Goal: Navigation & Orientation: Find specific page/section

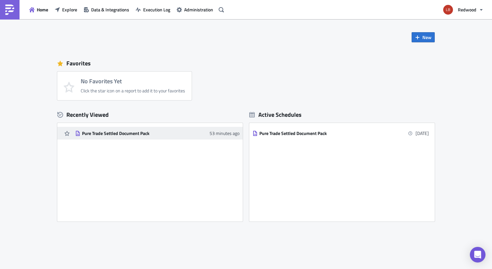
click at [139, 132] on div "Pure Trade Settled Document Pack" at bounding box center [139, 134] width 114 height 6
click at [139, 132] on main "New Favorites No Favorites Yet Click the star icon on a report to add it to you…" at bounding box center [246, 144] width 492 height 251
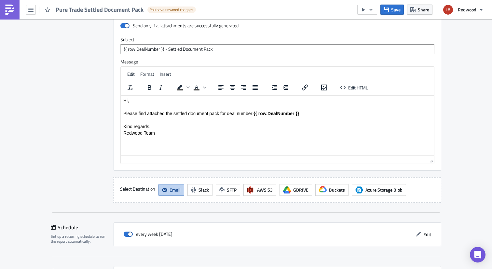
scroll to position [1184, 0]
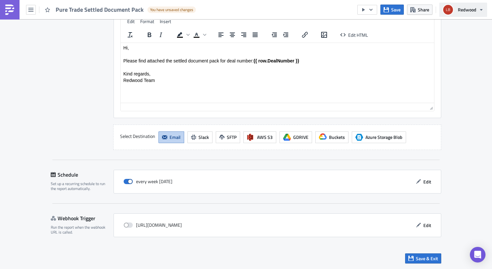
click at [464, 11] on span "Redwood" at bounding box center [467, 9] width 19 height 7
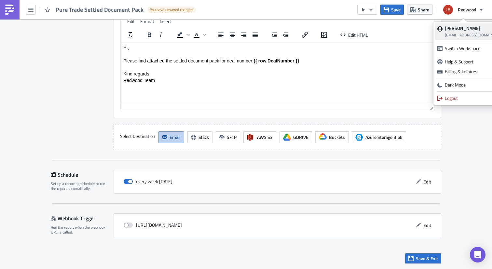
click at [461, 31] on div "[PERSON_NAME] [EMAIL_ADDRESS][DOMAIN_NAME]" at bounding box center [476, 31] width 63 height 13
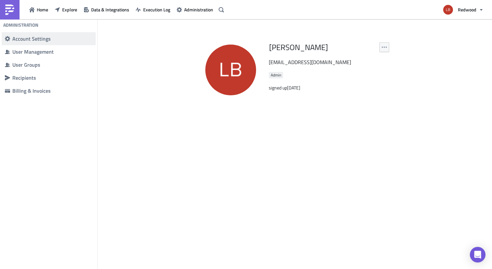
click at [64, 35] on span "Account Settings" at bounding box center [49, 38] width 94 height 13
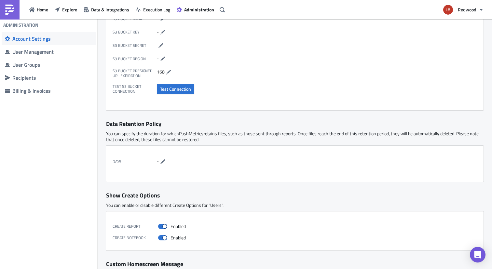
scroll to position [240, 0]
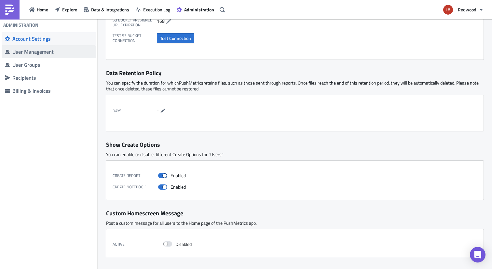
click at [46, 52] on div "User Management" at bounding box center [52, 52] width 80 height 7
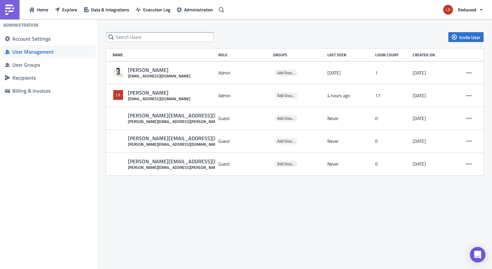
click at [41, 15] on div "Home Explore Data & Integrations Execution Log Administration" at bounding box center [113, 9] width 226 height 19
click at [36, 11] on button "Home" at bounding box center [38, 10] width 25 height 10
